Goal: Task Accomplishment & Management: Manage account settings

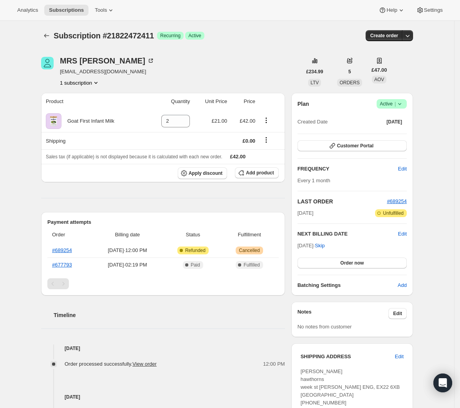
click at [407, 105] on span "Success Active |" at bounding box center [392, 103] width 30 height 9
click at [403, 132] on span "Cancel subscription" at bounding box center [392, 133] width 44 height 6
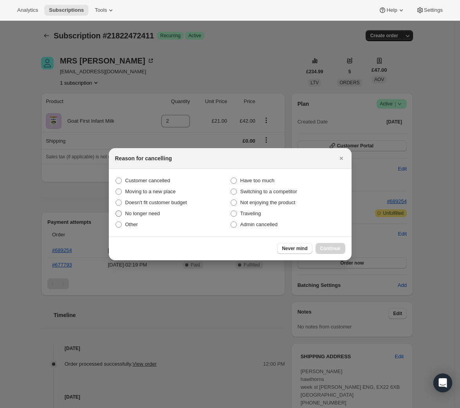
drag, startPoint x: 135, startPoint y: 211, endPoint x: 140, endPoint y: 213, distance: 5.3
click at [135, 211] on span "No longer need" at bounding box center [142, 213] width 35 height 6
click at [116, 211] on input "No longer need" at bounding box center [115, 210] width 0 height 0
radio input "true"
click at [320, 246] on span "Continue" at bounding box center [330, 248] width 20 height 6
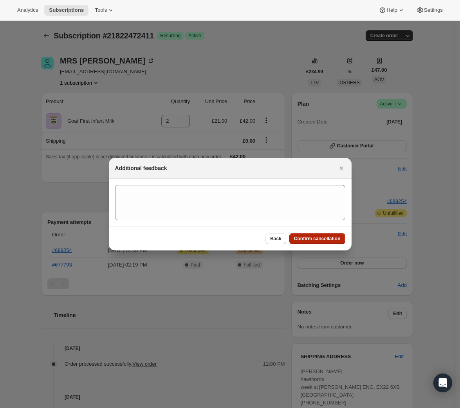
click at [319, 243] on button "Confirm cancellation" at bounding box center [317, 238] width 56 height 11
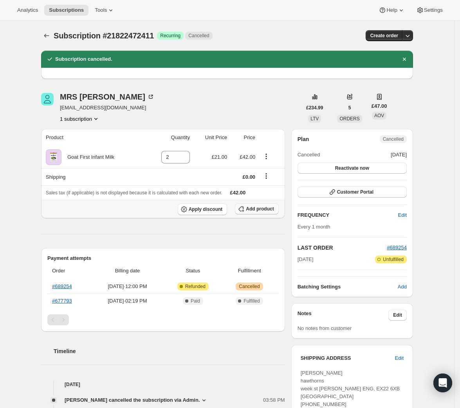
scroll to position [184, 0]
